Goal: Task Accomplishment & Management: Use online tool/utility

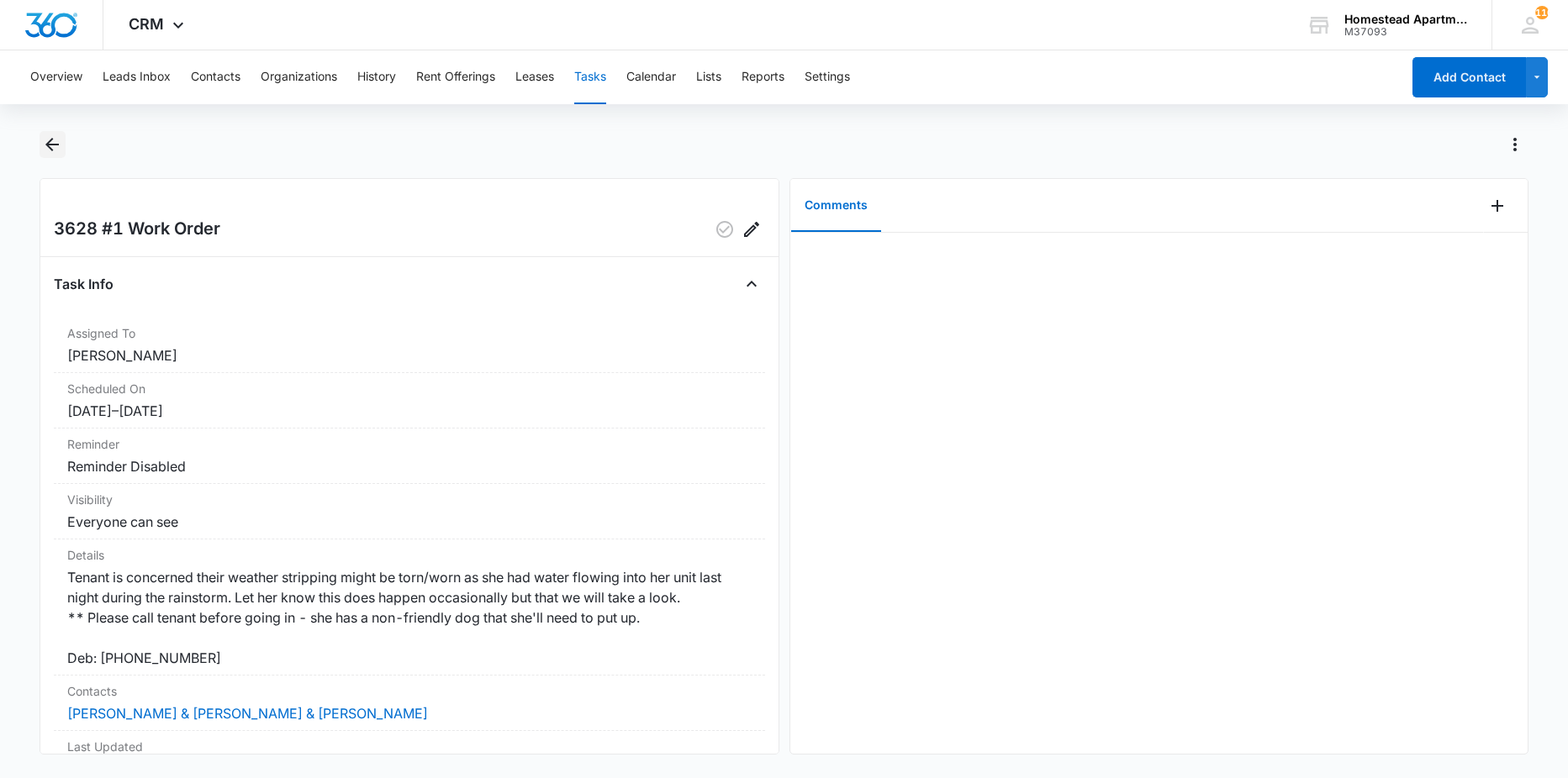
click at [59, 147] on icon "Back" at bounding box center [51, 144] width 20 height 20
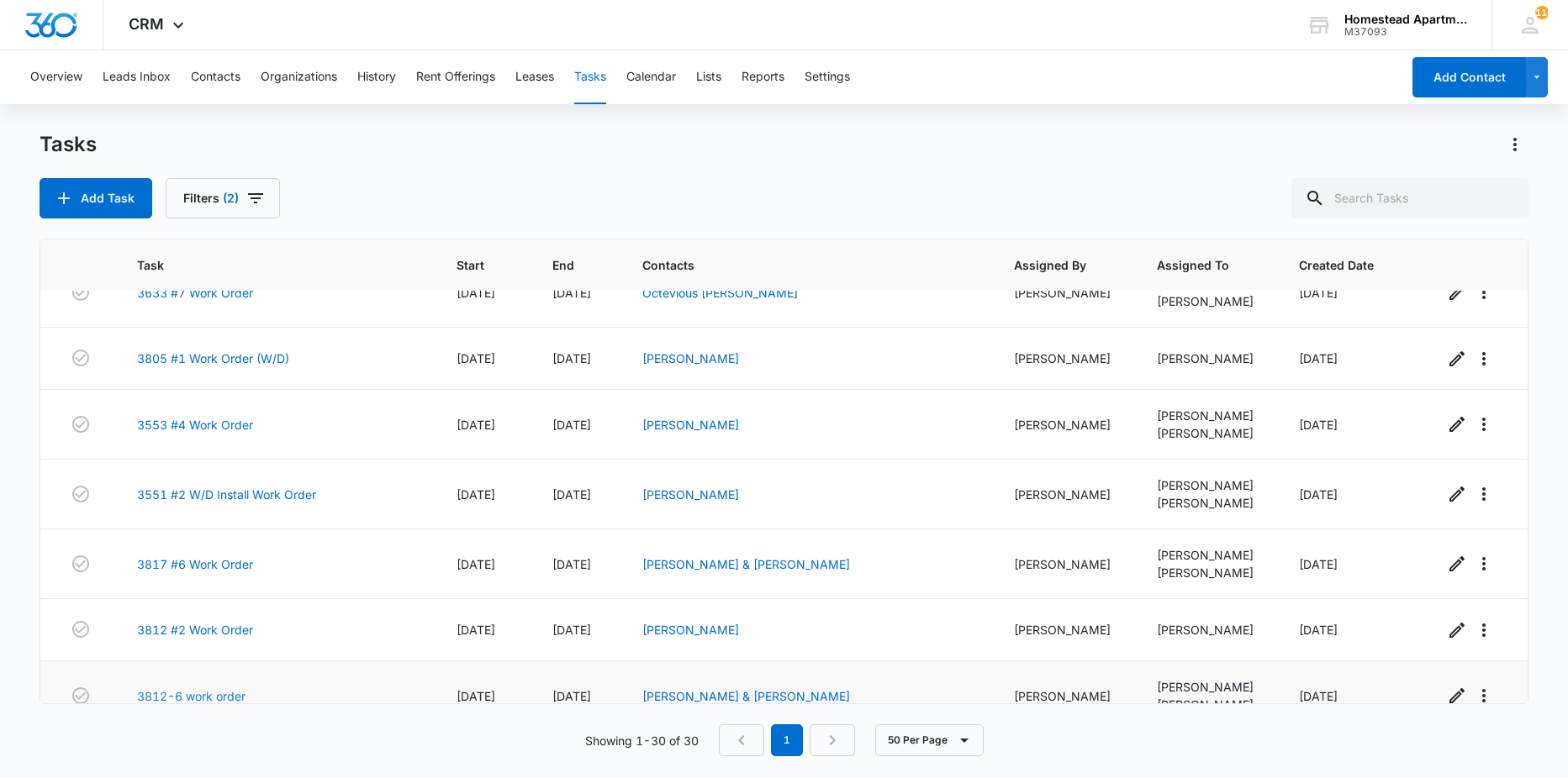
scroll to position [1551, 0]
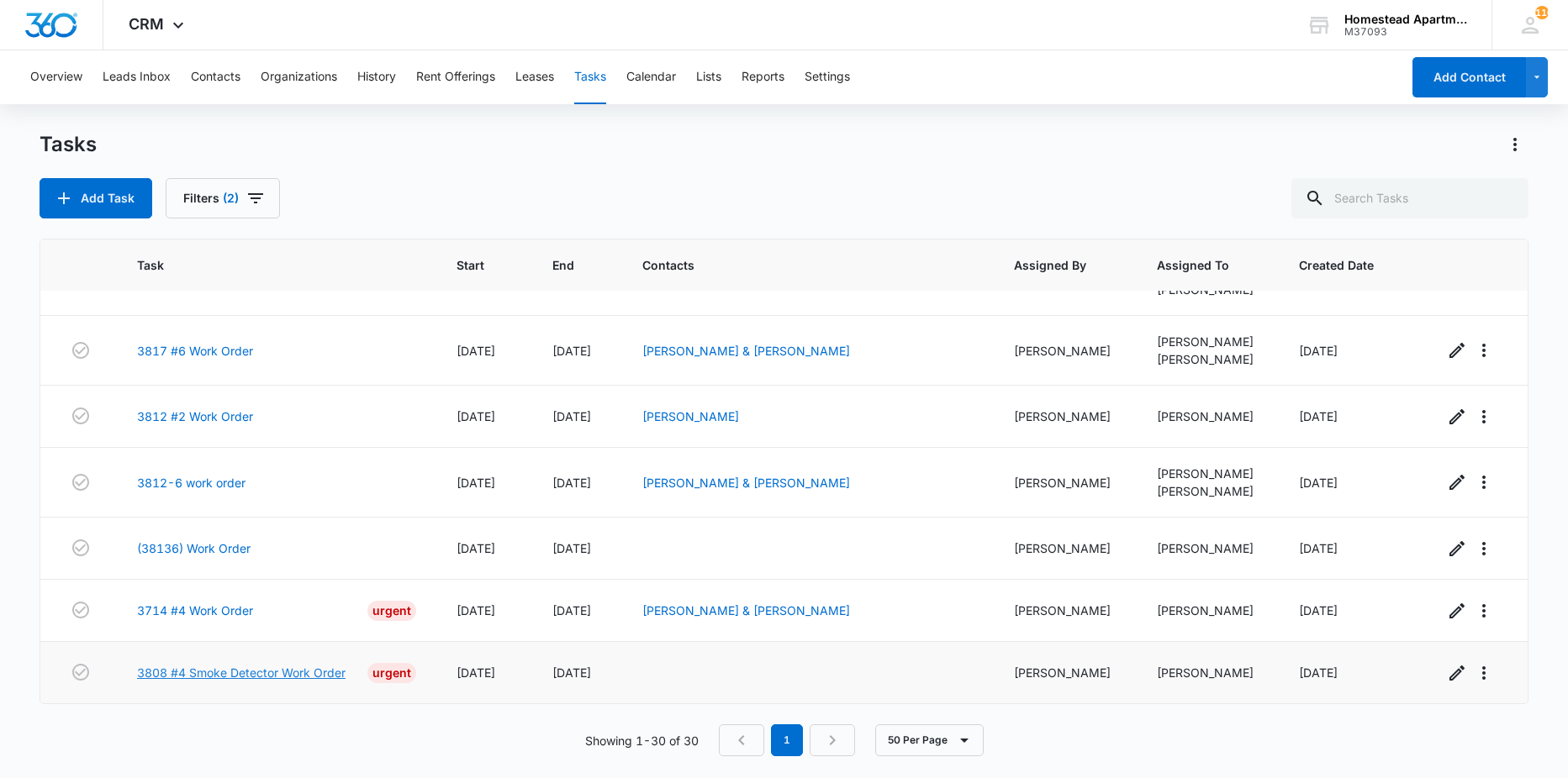
click at [295, 666] on link "3808 #4 Smoke Detector Work Order" at bounding box center [241, 672] width 208 height 18
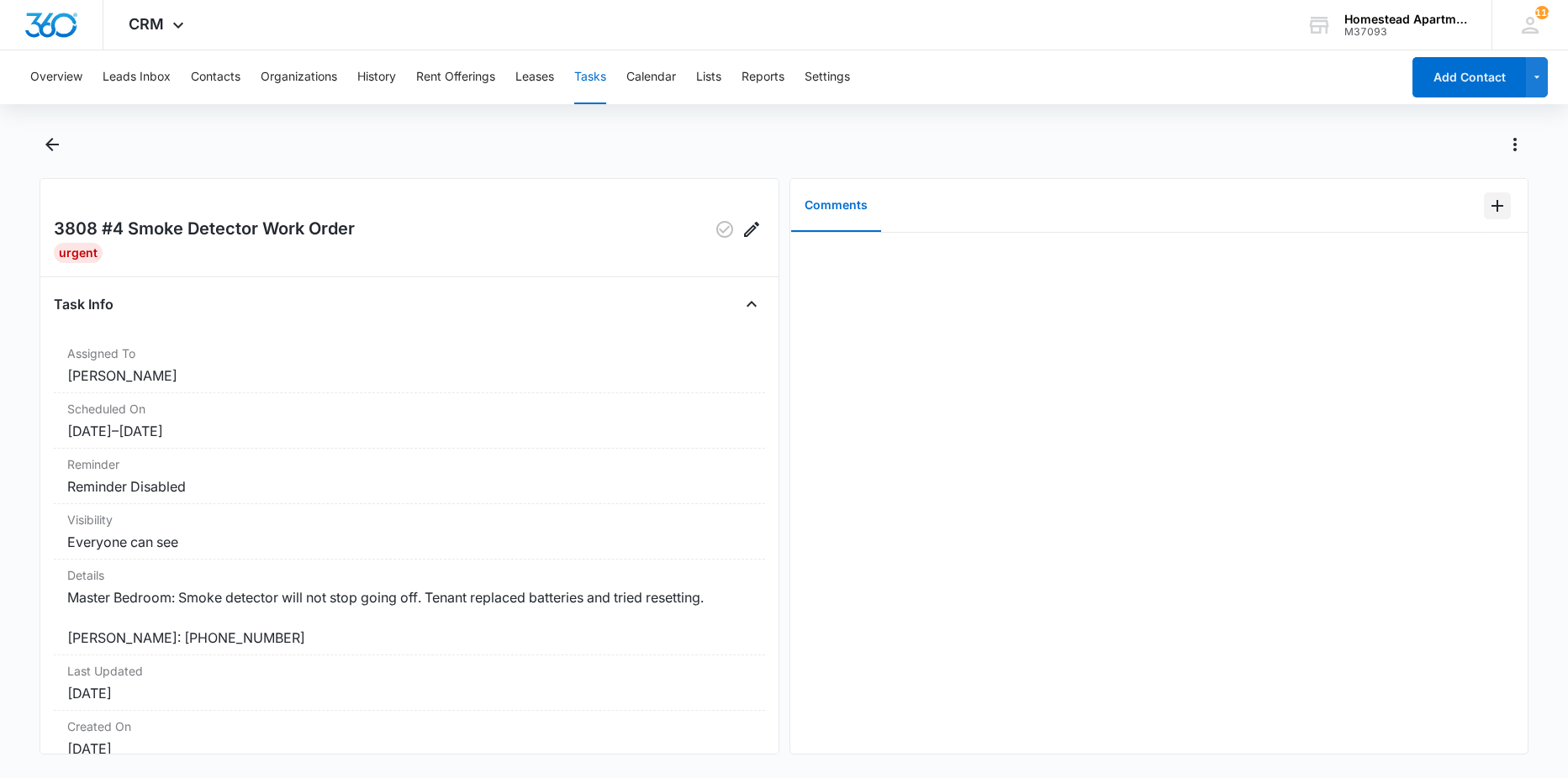
click at [1487, 200] on icon "Add Comment" at bounding box center [1497, 205] width 20 height 20
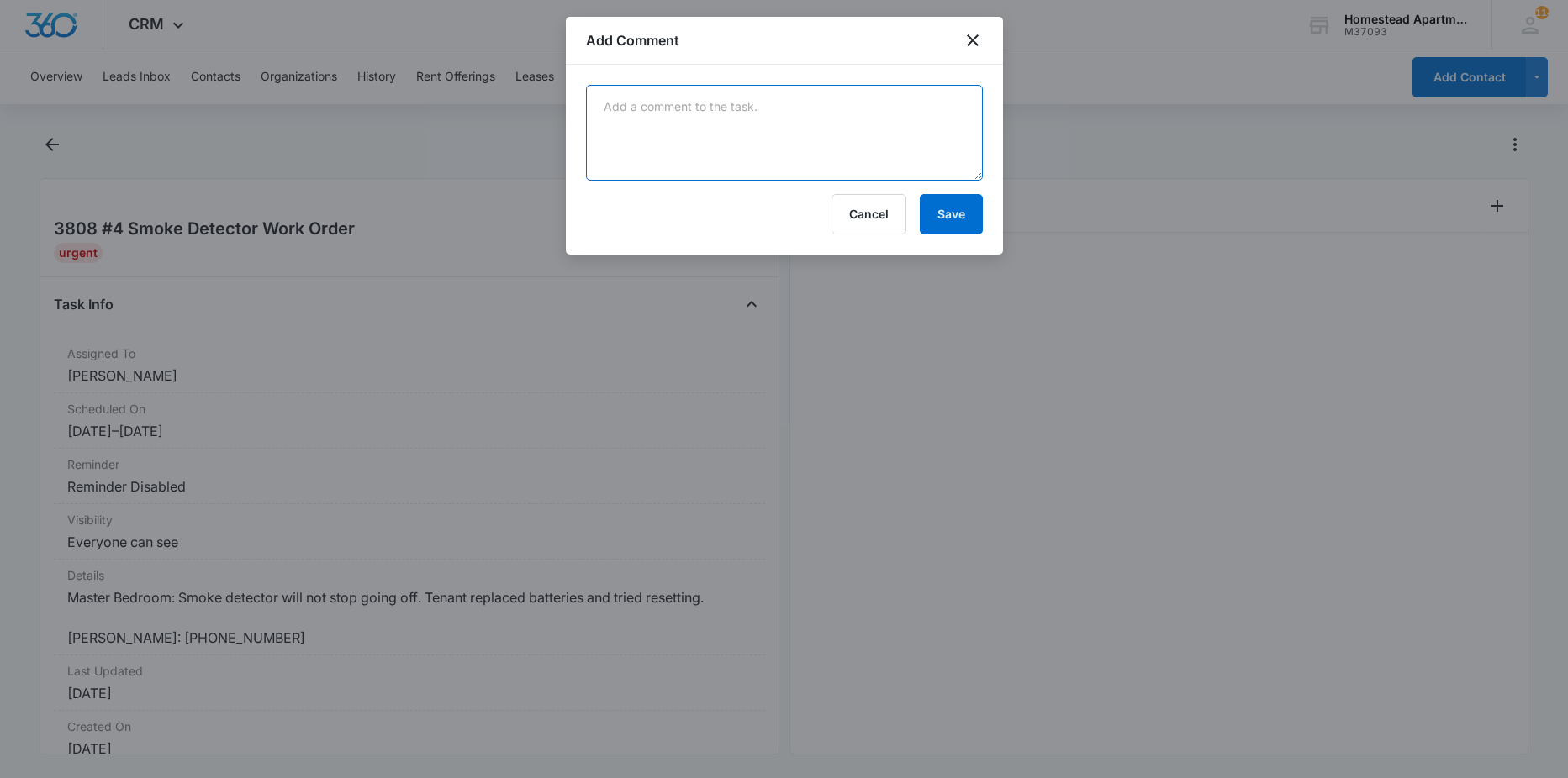
drag, startPoint x: 947, startPoint y: 106, endPoint x: 949, endPoint y: 94, distance: 12.2
click at [947, 107] on textarea at bounding box center [784, 132] width 397 height 96
type textarea "replaced"
click at [965, 214] on button "Save" at bounding box center [951, 214] width 63 height 40
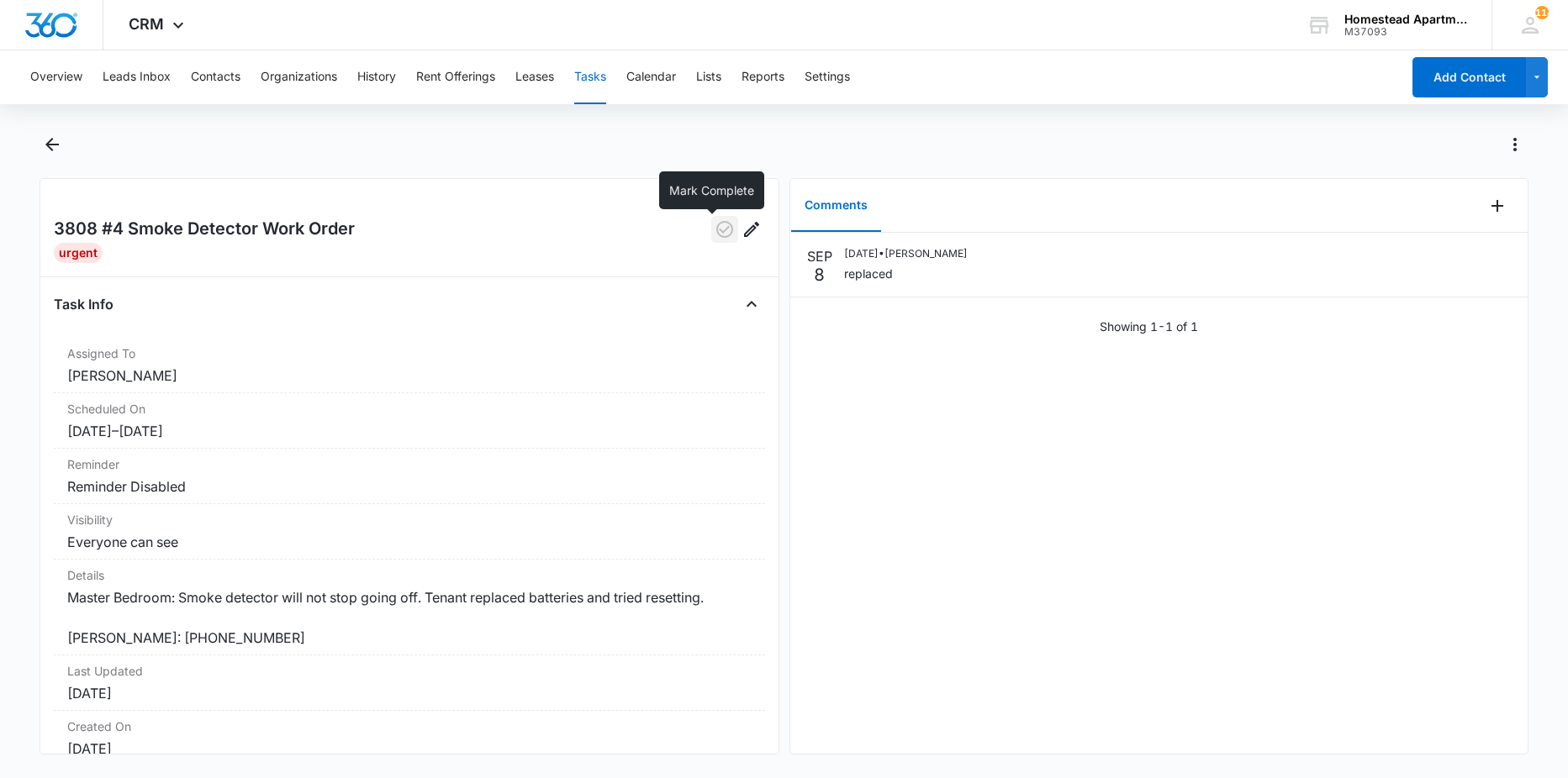
click at [715, 234] on icon "button" at bounding box center [724, 229] width 20 height 20
click at [61, 149] on icon "Back" at bounding box center [51, 144] width 20 height 20
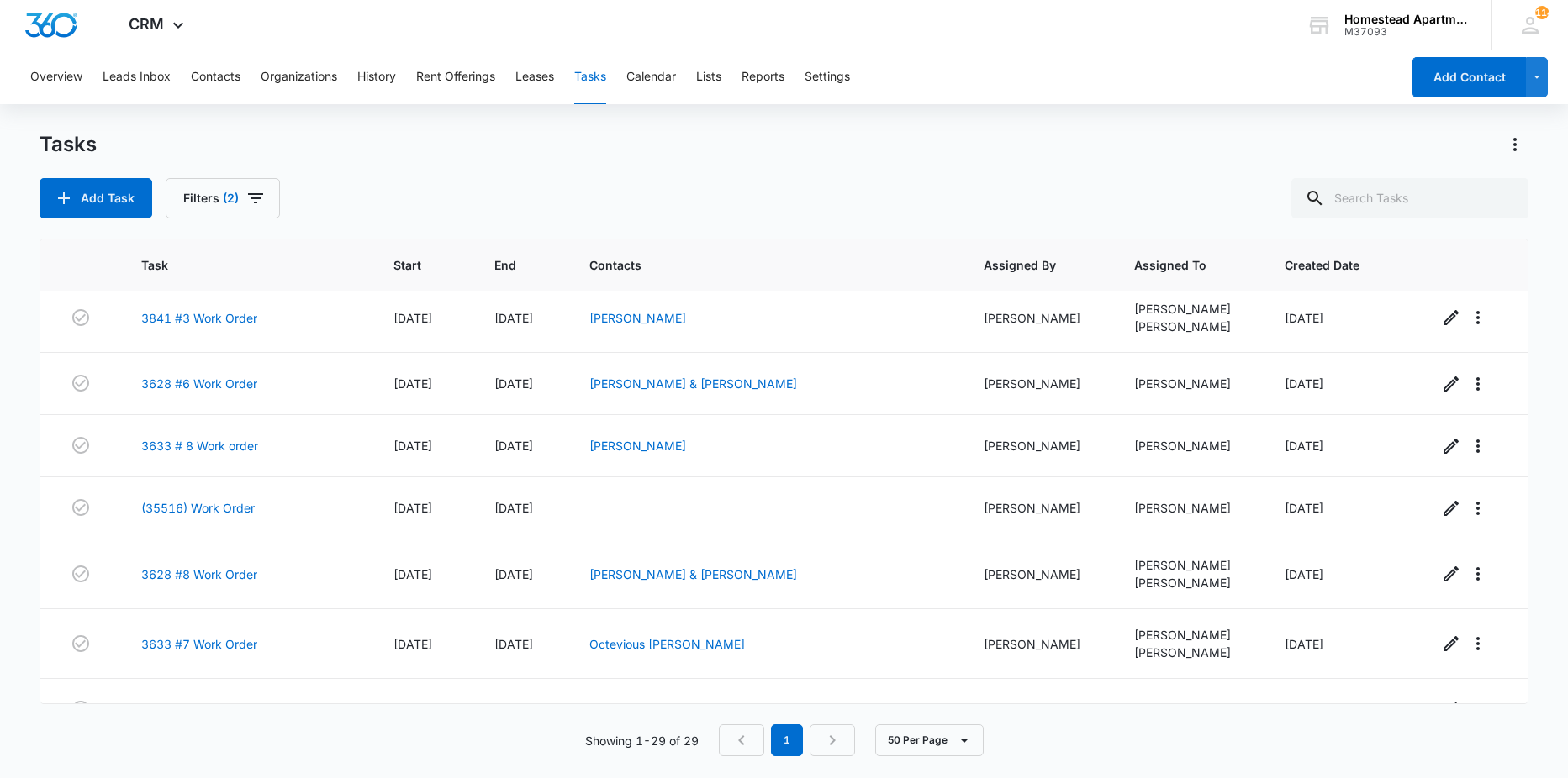
scroll to position [1489, 0]
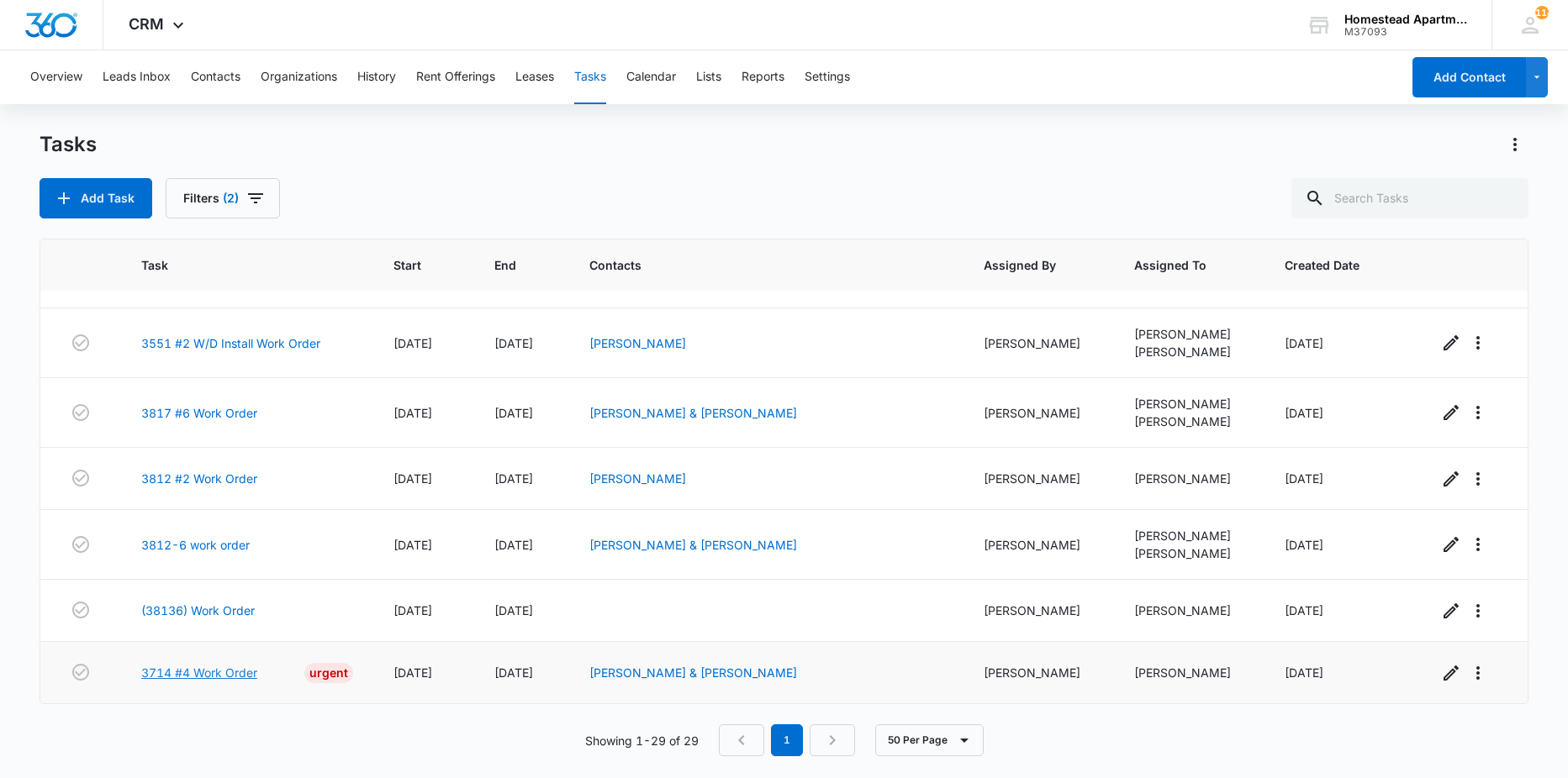
click at [247, 669] on link "3714 #4 Work Order" at bounding box center [199, 672] width 116 height 18
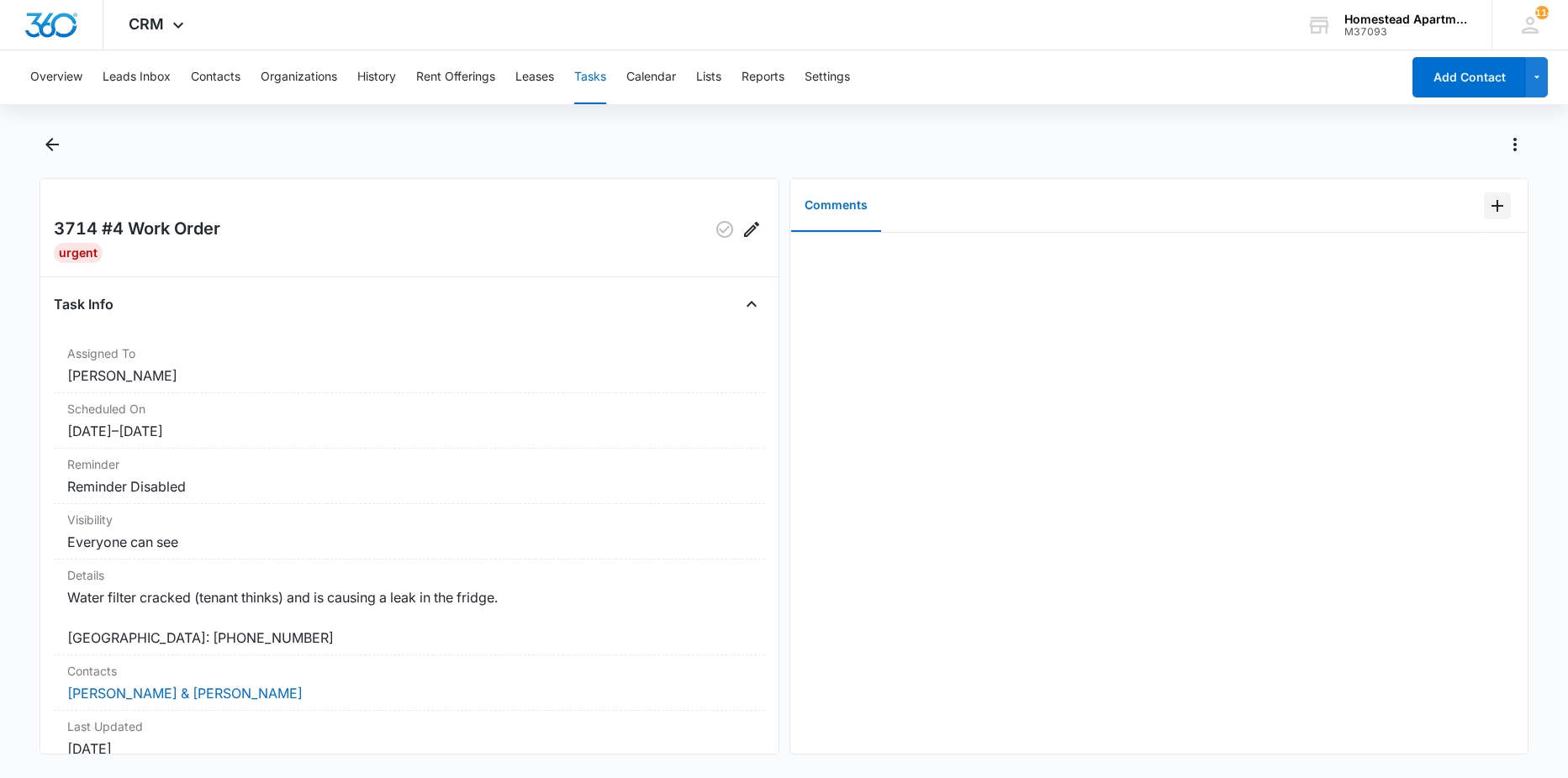
click at [1487, 207] on icon "Add Comment" at bounding box center [1497, 205] width 20 height 20
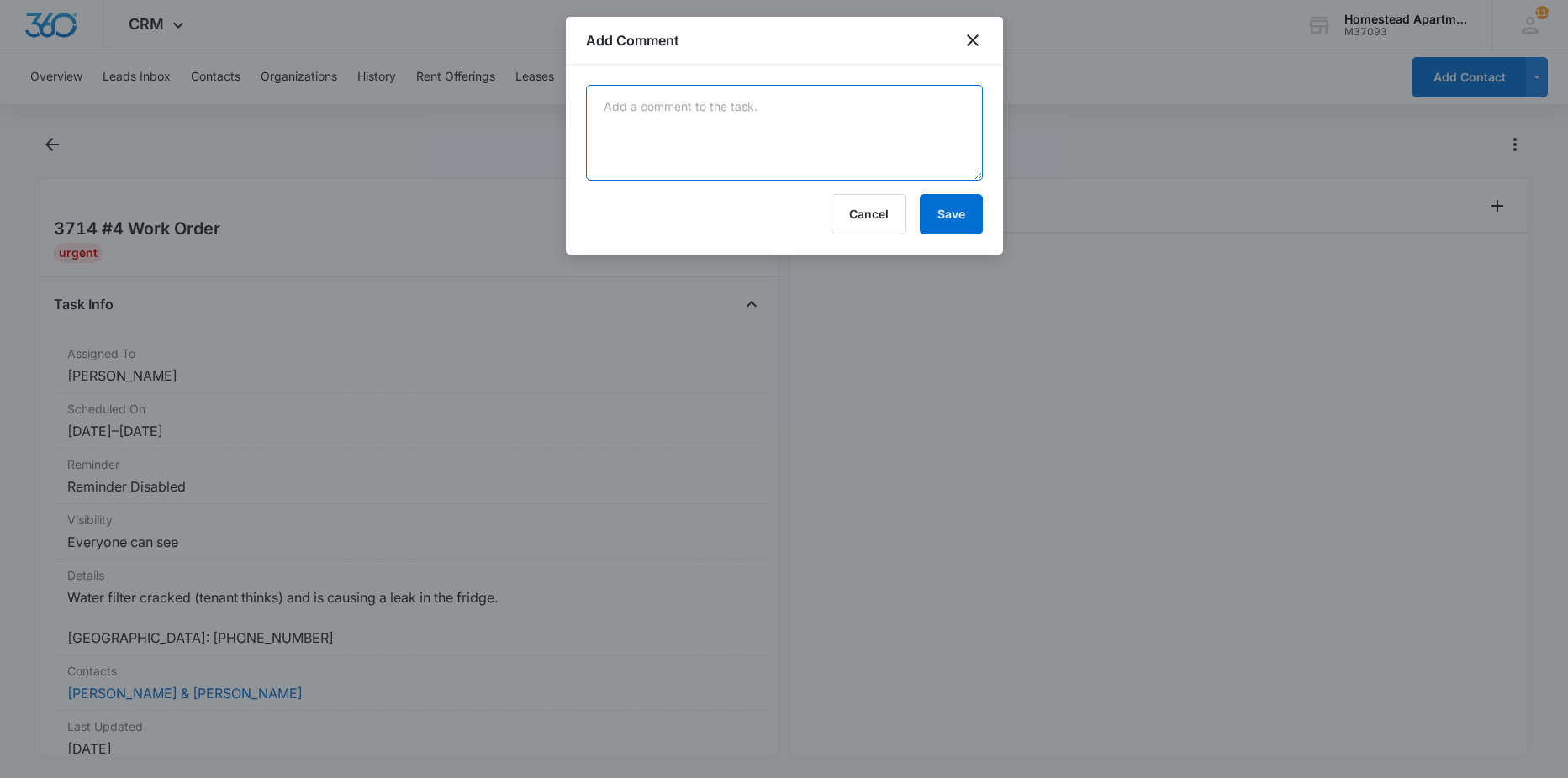
click at [934, 133] on textarea at bounding box center [784, 132] width 397 height 96
type textarea "fridge turned to 9 water filter froze and cracked"
click at [955, 203] on button "Save" at bounding box center [951, 214] width 63 height 40
